Goal: Transaction & Acquisition: Purchase product/service

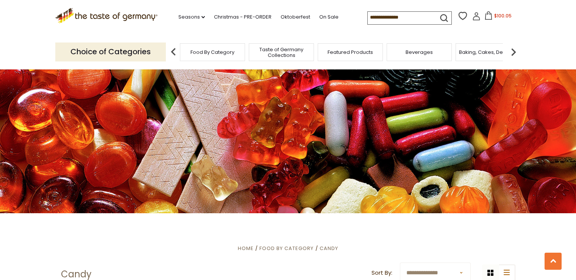
scroll to position [2017, 0]
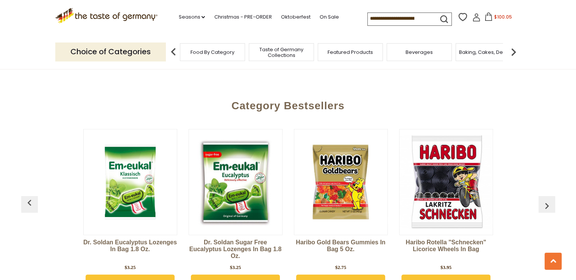
click at [492, 20] on button "$100.05" at bounding box center [498, 18] width 32 height 11
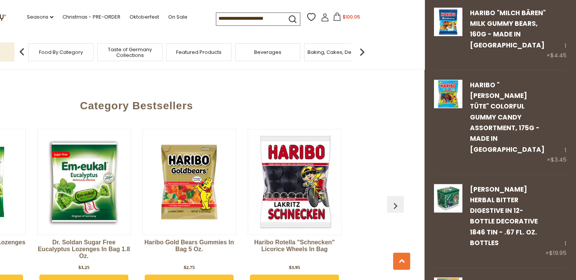
scroll to position [2313, 0]
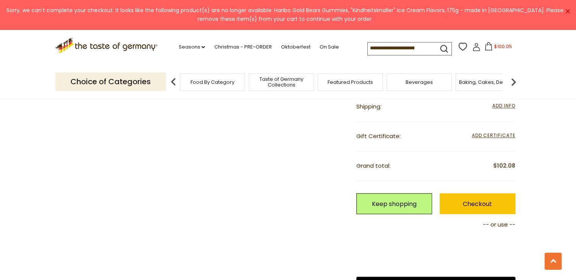
scroll to position [1246, 0]
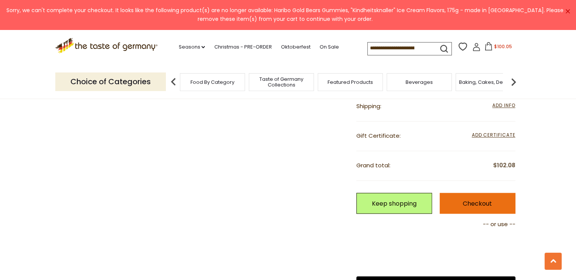
click at [498, 193] on link "Checkout" at bounding box center [478, 202] width 76 height 21
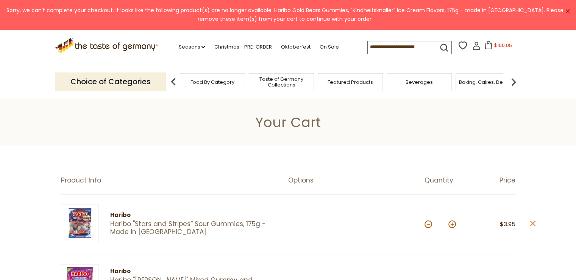
scroll to position [683, 0]
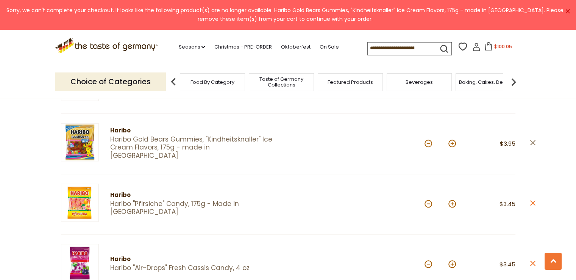
click at [532, 140] on icon at bounding box center [532, 142] width 5 height 5
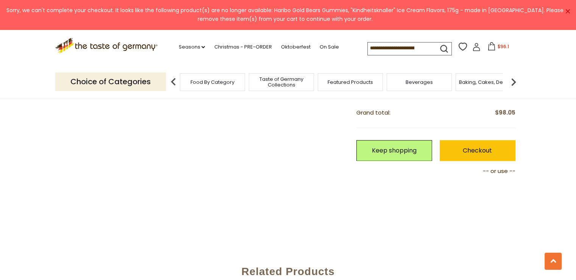
scroll to position [1230, 0]
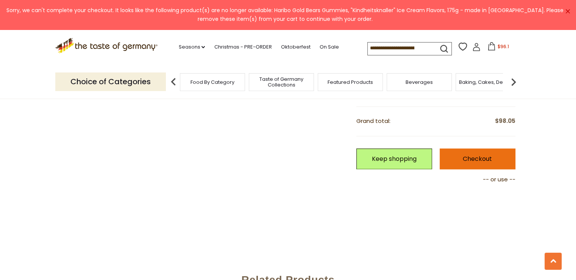
click at [466, 152] on link "Checkout" at bounding box center [478, 158] width 76 height 21
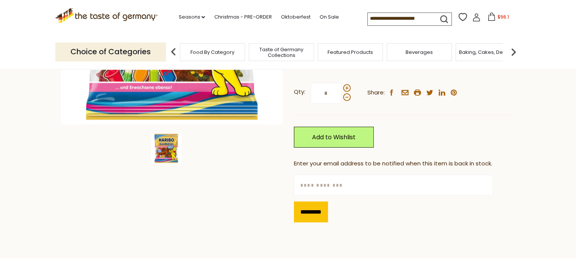
scroll to position [208, 0]
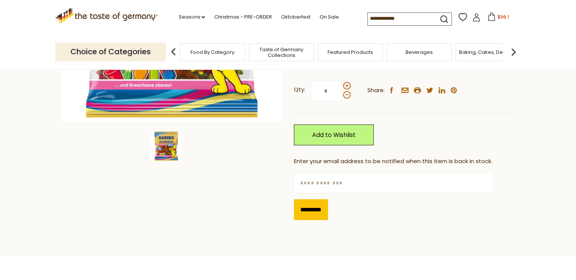
click at [343, 176] on input "text" at bounding box center [393, 182] width 199 height 21
type input "**********"
click at [324, 210] on input "*********" at bounding box center [311, 209] width 34 height 21
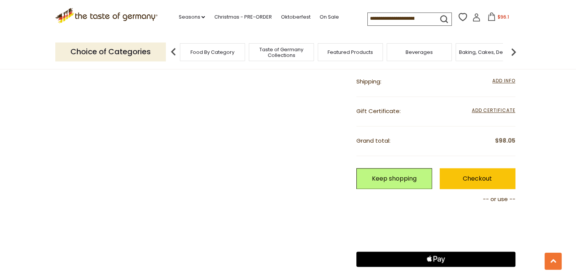
scroll to position [1180, 0]
click at [499, 175] on link "Checkout" at bounding box center [478, 178] width 76 height 21
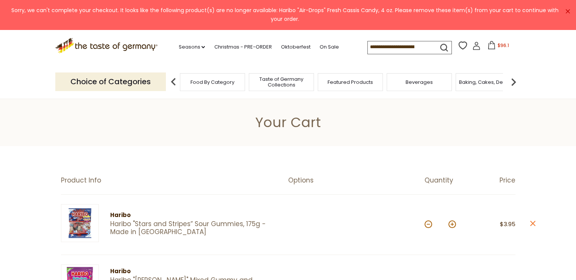
click at [392, 132] on header "Your Cart" at bounding box center [288, 121] width 576 height 47
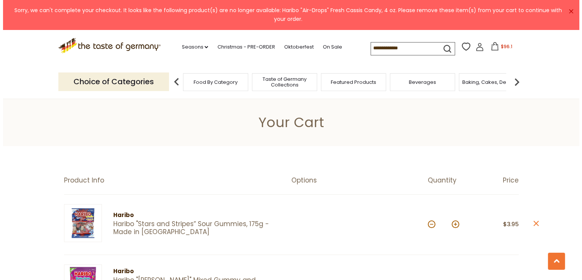
scroll to position [747, 0]
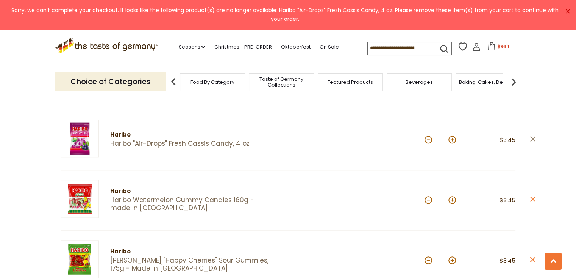
click at [532, 136] on icon at bounding box center [532, 138] width 5 height 5
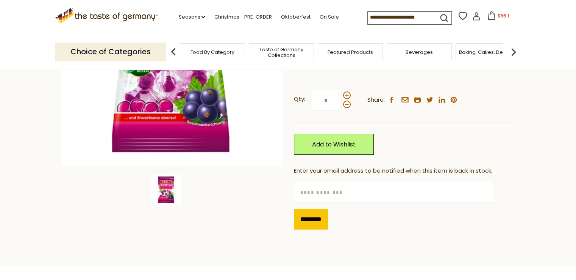
scroll to position [209, 0]
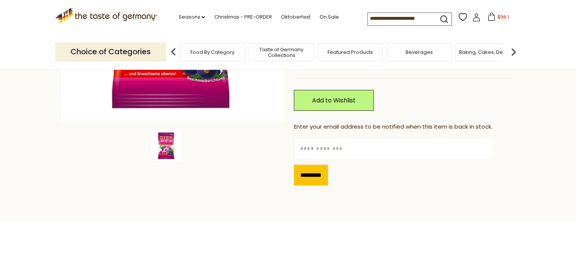
click at [322, 150] on input "text" at bounding box center [393, 148] width 199 height 21
type input "**********"
click at [320, 181] on input "*********" at bounding box center [311, 174] width 34 height 21
